Goal: Transaction & Acquisition: Purchase product/service

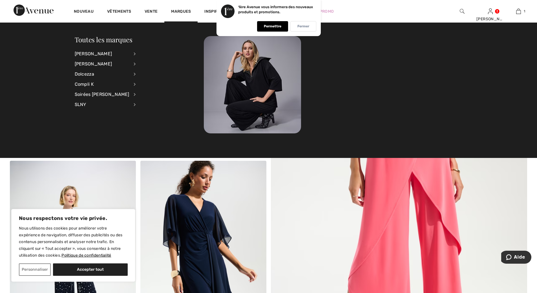
click at [300, 26] on font "Fermer" at bounding box center [303, 26] width 12 height 4
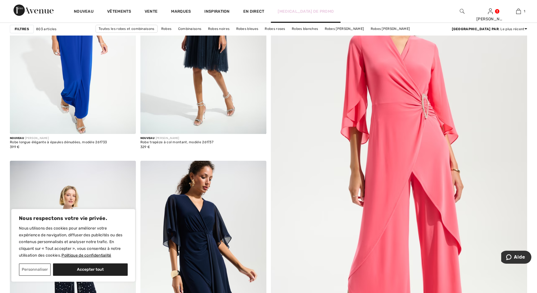
click at [297, 12] on font "[MEDICAL_DATA] de promo" at bounding box center [305, 11] width 56 height 5
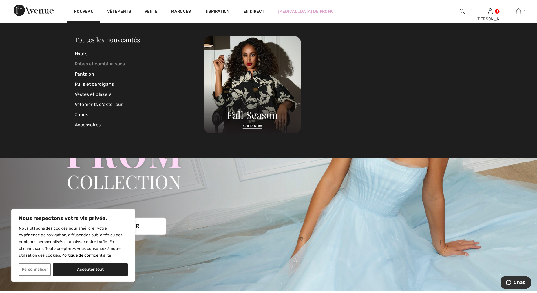
click at [100, 65] on font "Robes et combinaisons" at bounding box center [100, 63] width 50 height 5
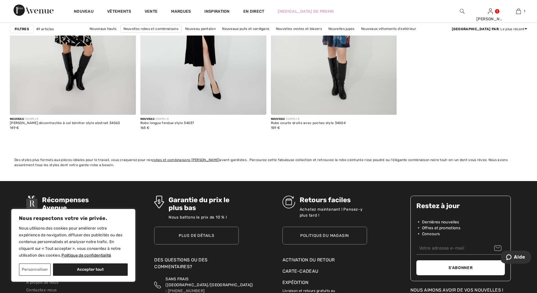
scroll to position [3211, 0]
